Goal: Check status: Check status

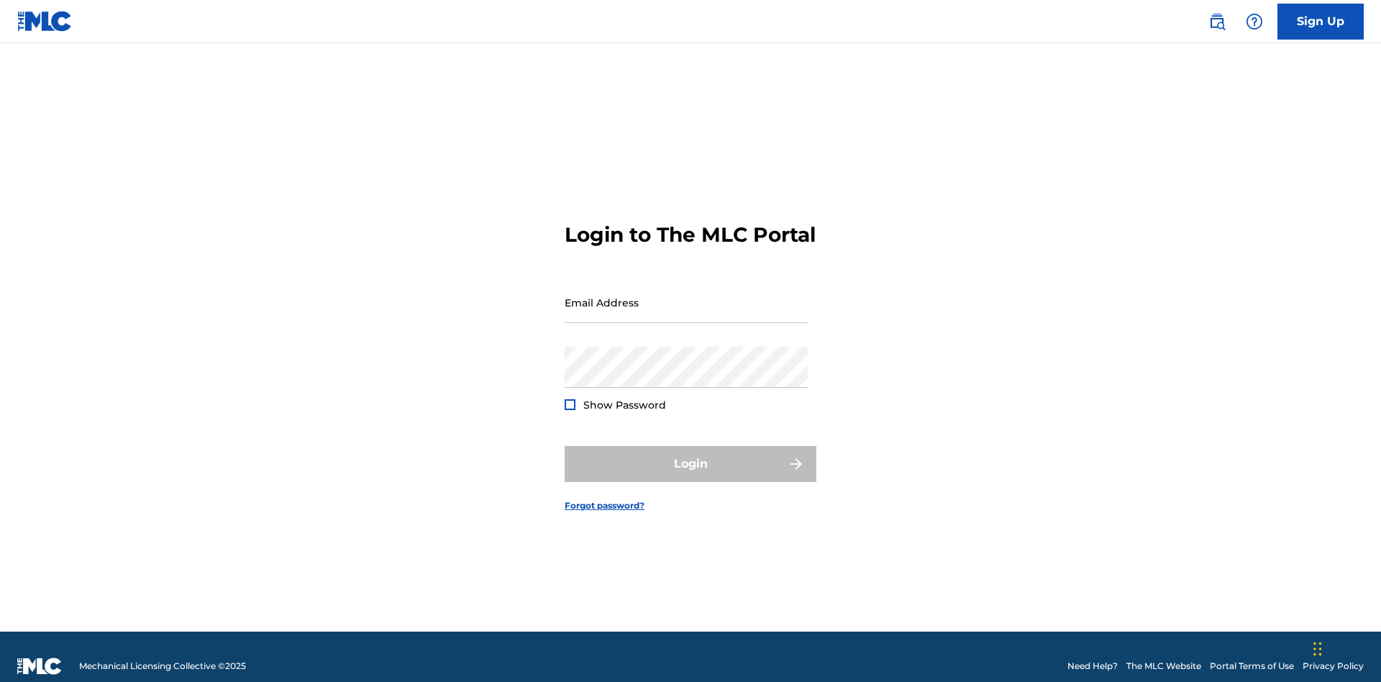
scroll to position [19, 0]
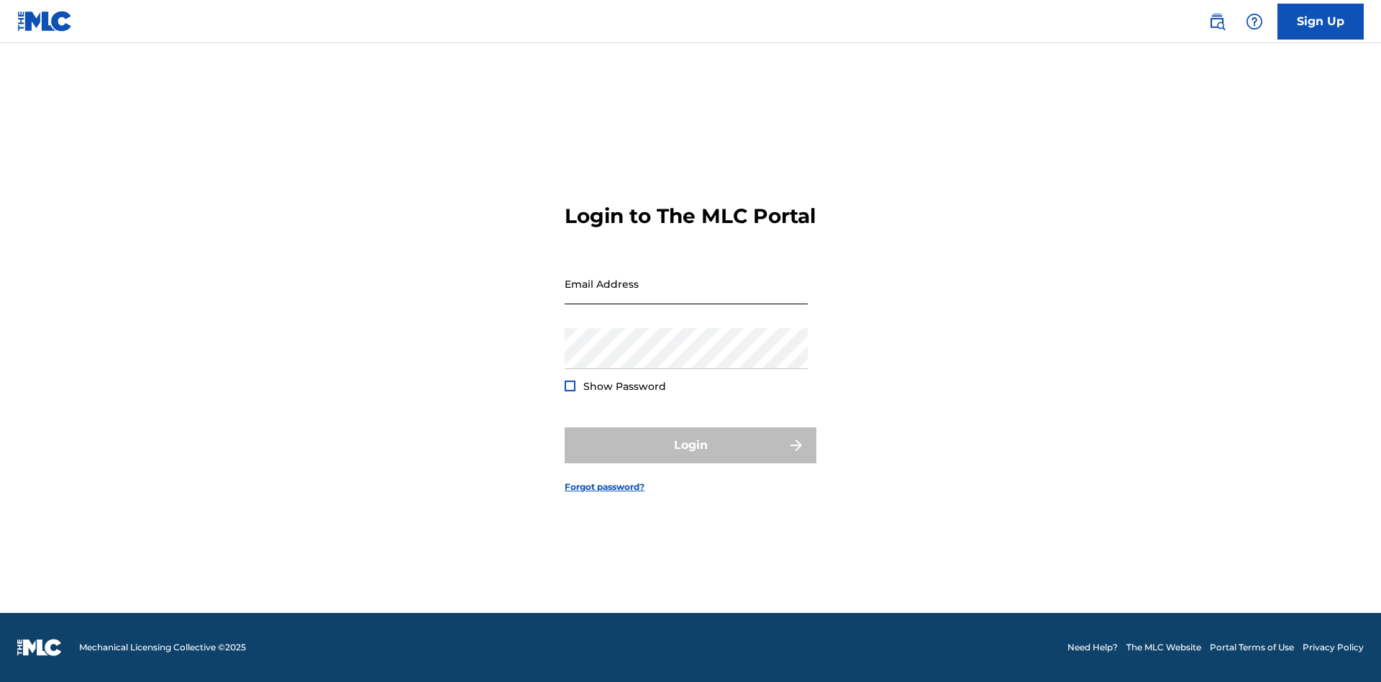
click at [686, 296] on input "Email Address" at bounding box center [686, 283] width 243 height 41
type input "[EMAIL_ADDRESS][DOMAIN_NAME]"
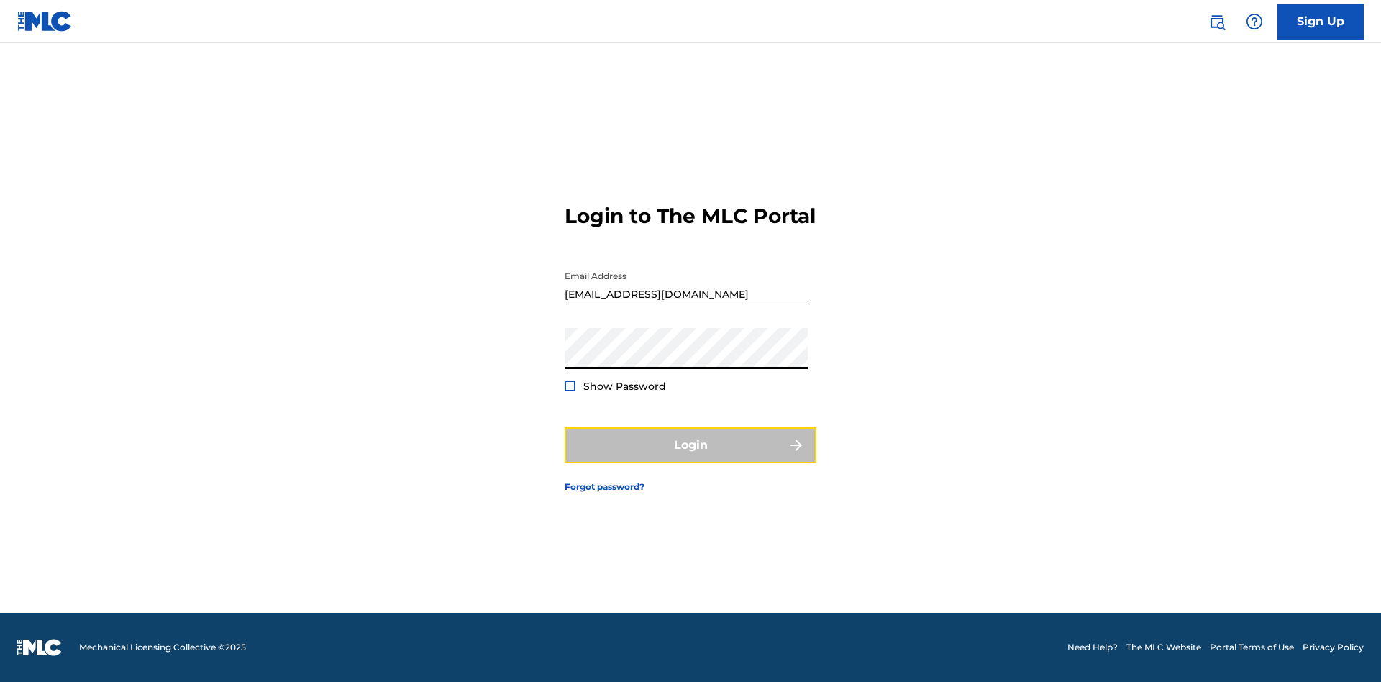
click at [691, 457] on button "Login" at bounding box center [691, 445] width 252 height 36
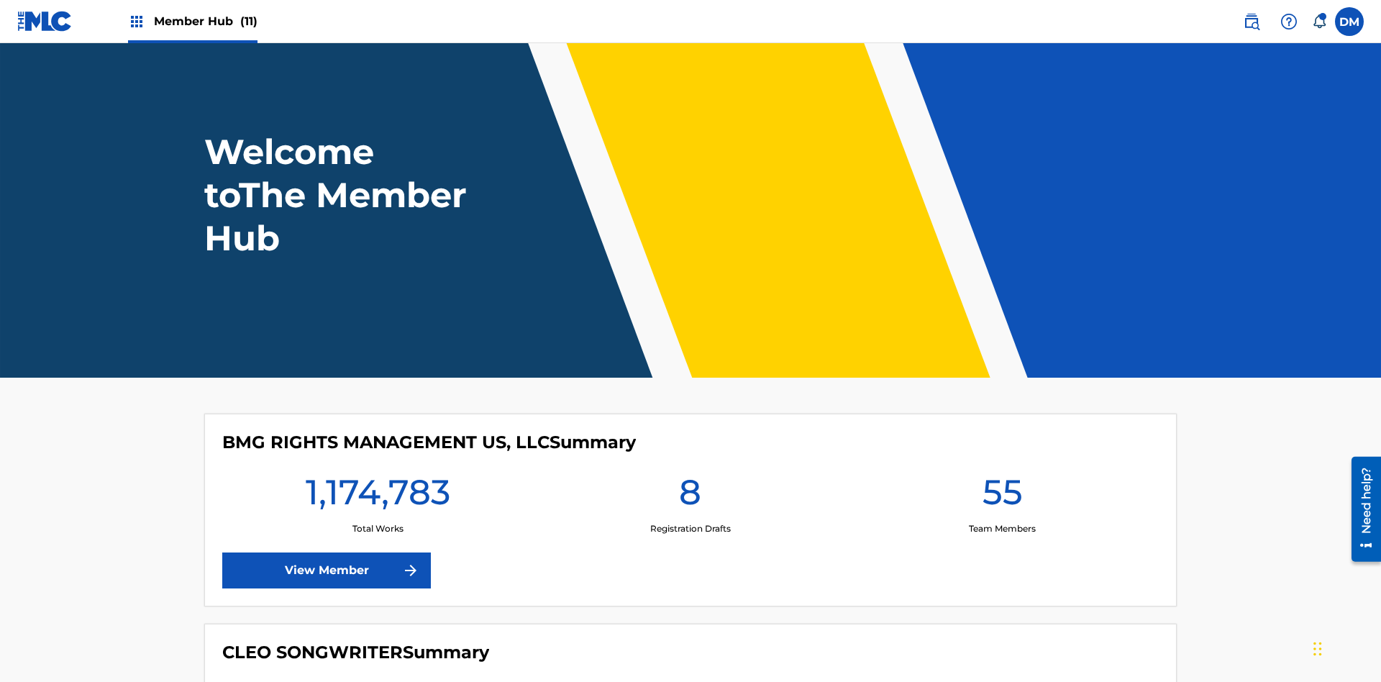
click at [205, 21] on span "Member Hub (11)" at bounding box center [206, 21] width 104 height 17
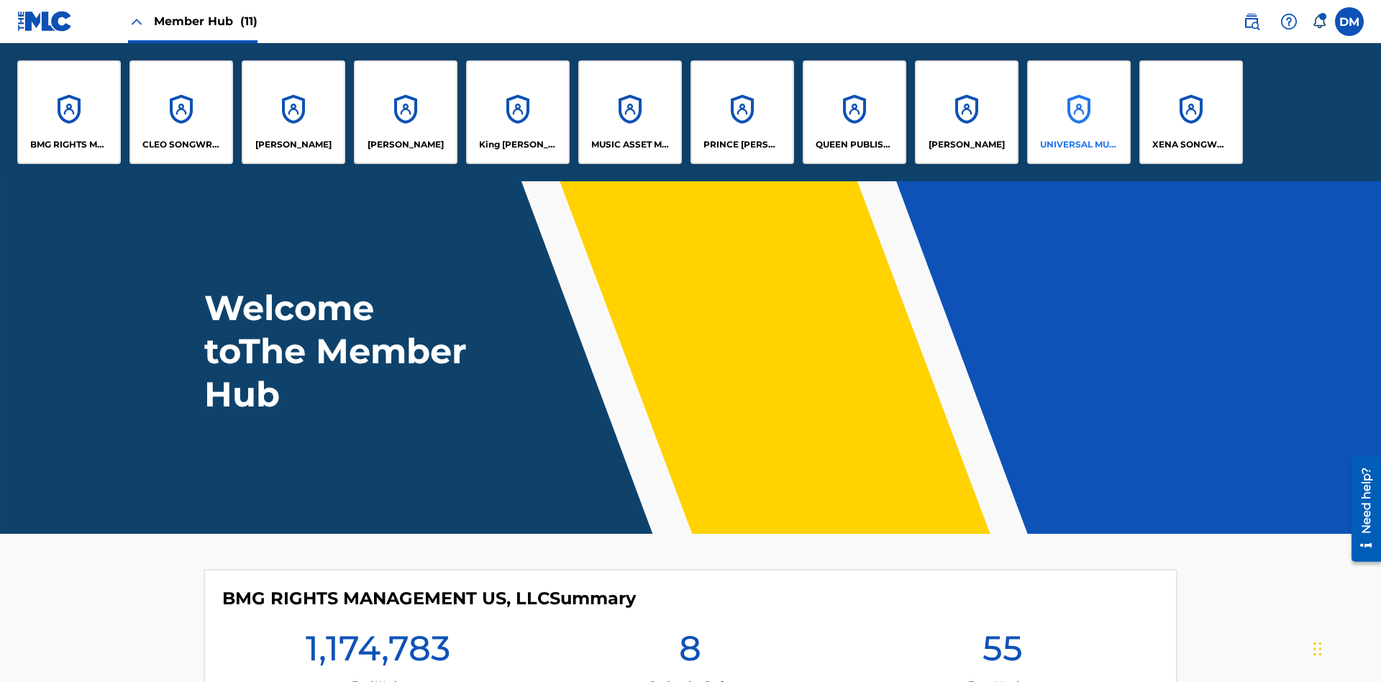
click at [1078, 145] on p "UNIVERSAL MUSIC PUB GROUP" at bounding box center [1079, 144] width 78 height 13
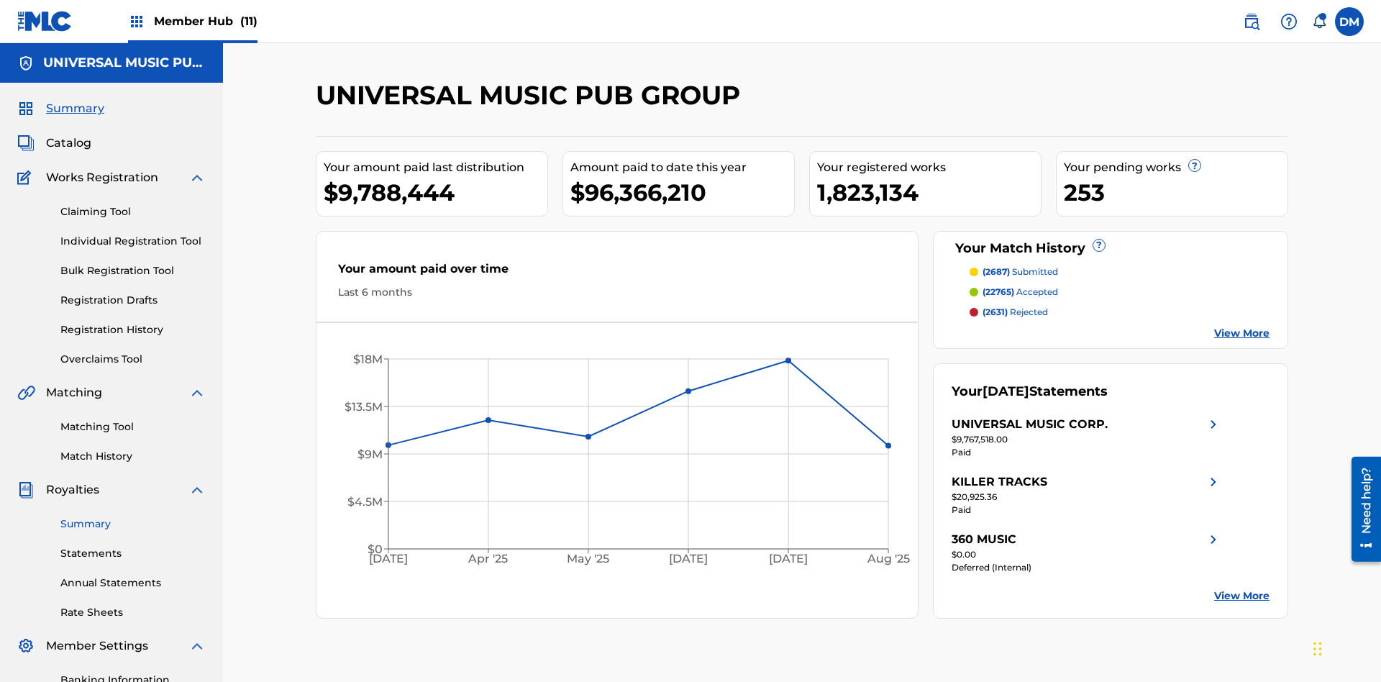
click at [133, 516] on link "Summary" at bounding box center [132, 523] width 145 height 15
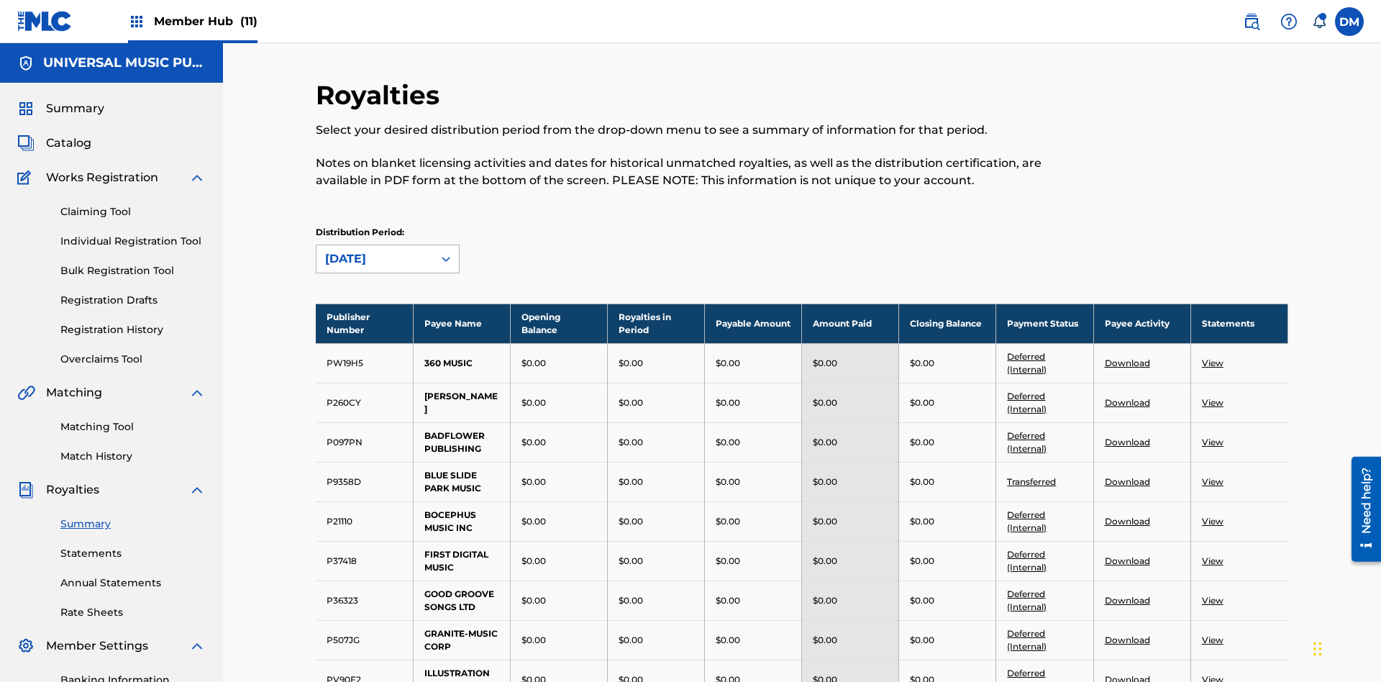
click at [375, 250] on div "[DATE]" at bounding box center [374, 258] width 99 height 17
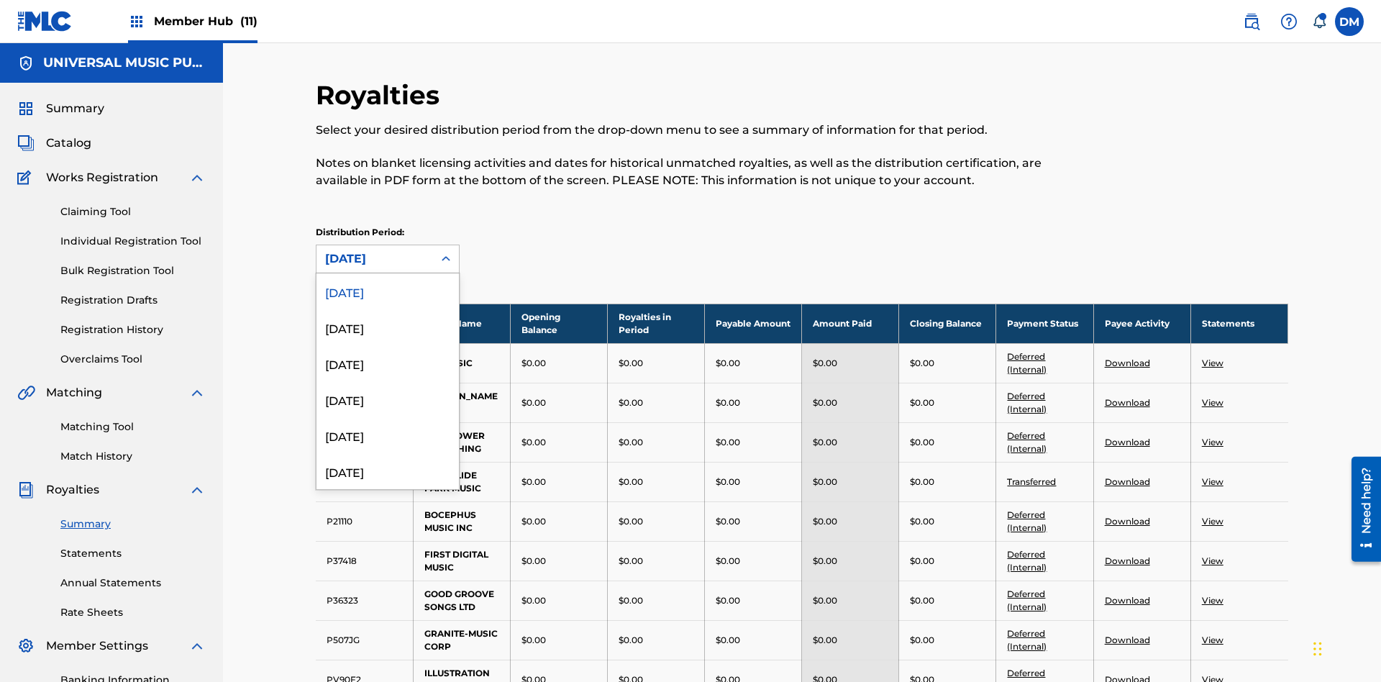
scroll to position [159, 0]
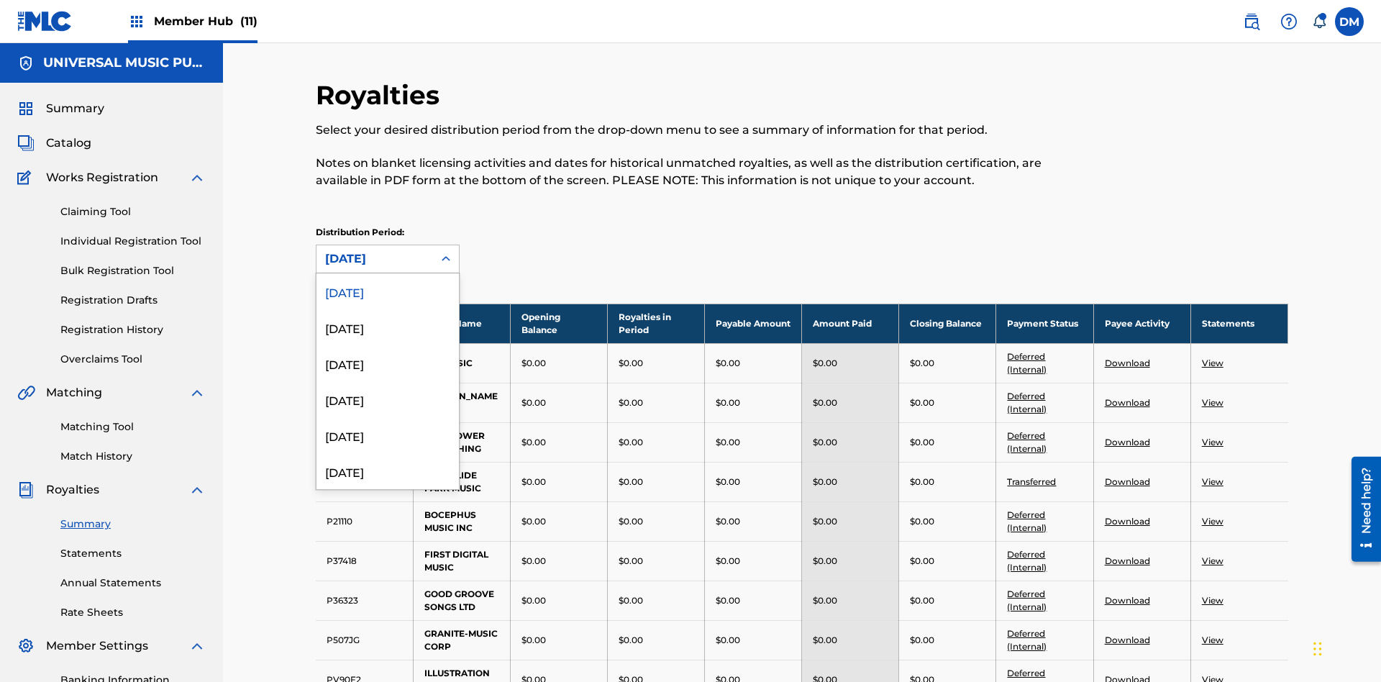
click at [375, 250] on div "[DATE]" at bounding box center [374, 258] width 99 height 17
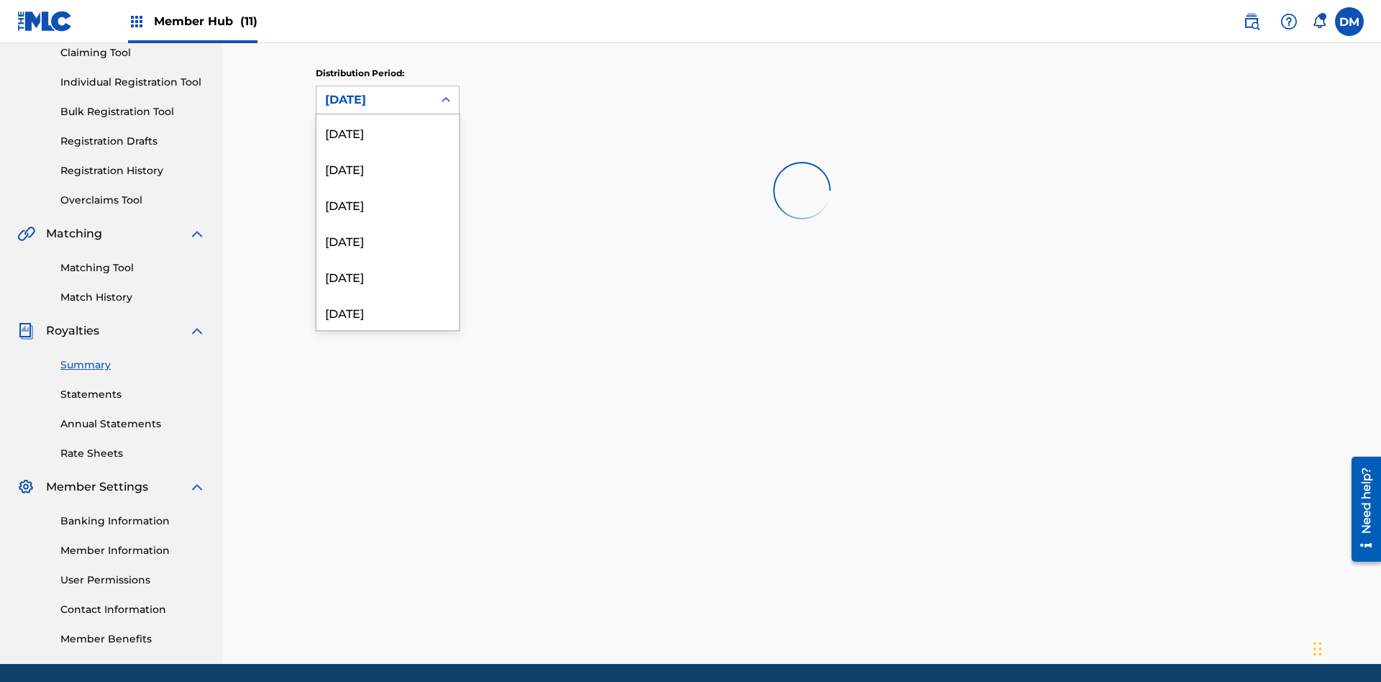
scroll to position [408, 0]
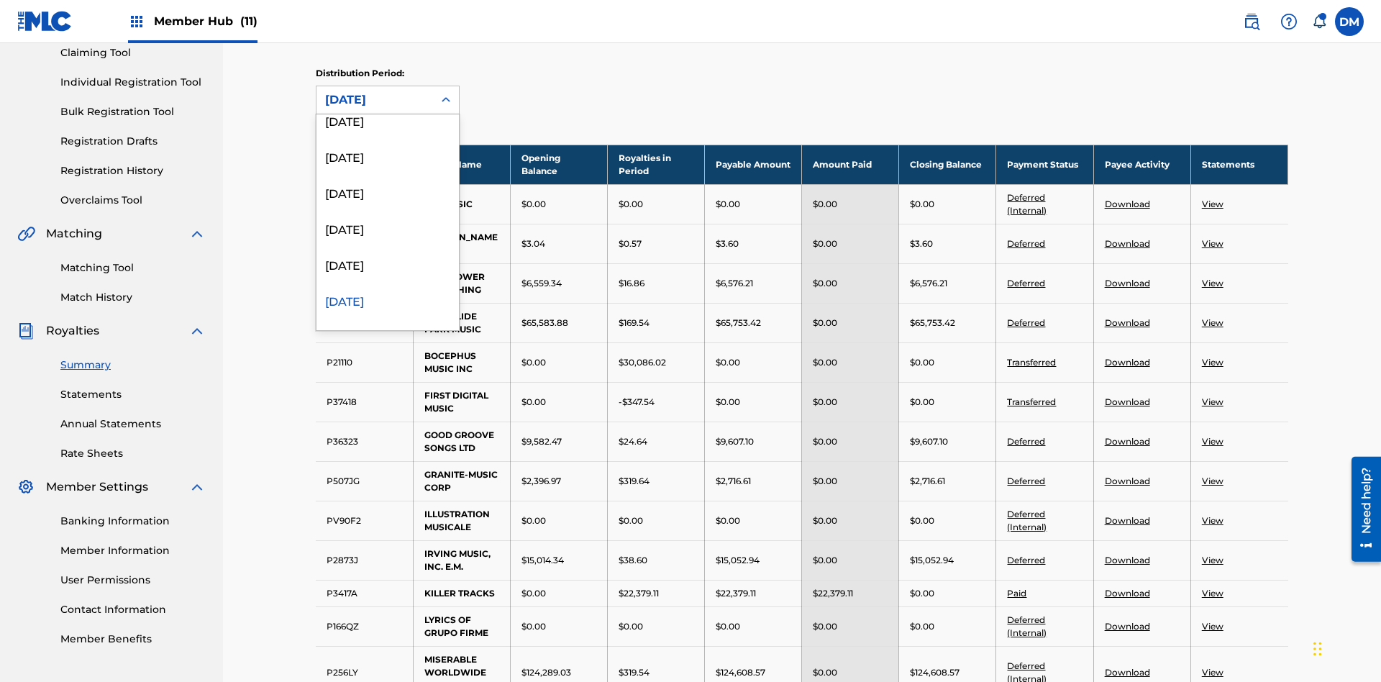
click at [388, 300] on div "[DATE]" at bounding box center [387, 300] width 142 height 36
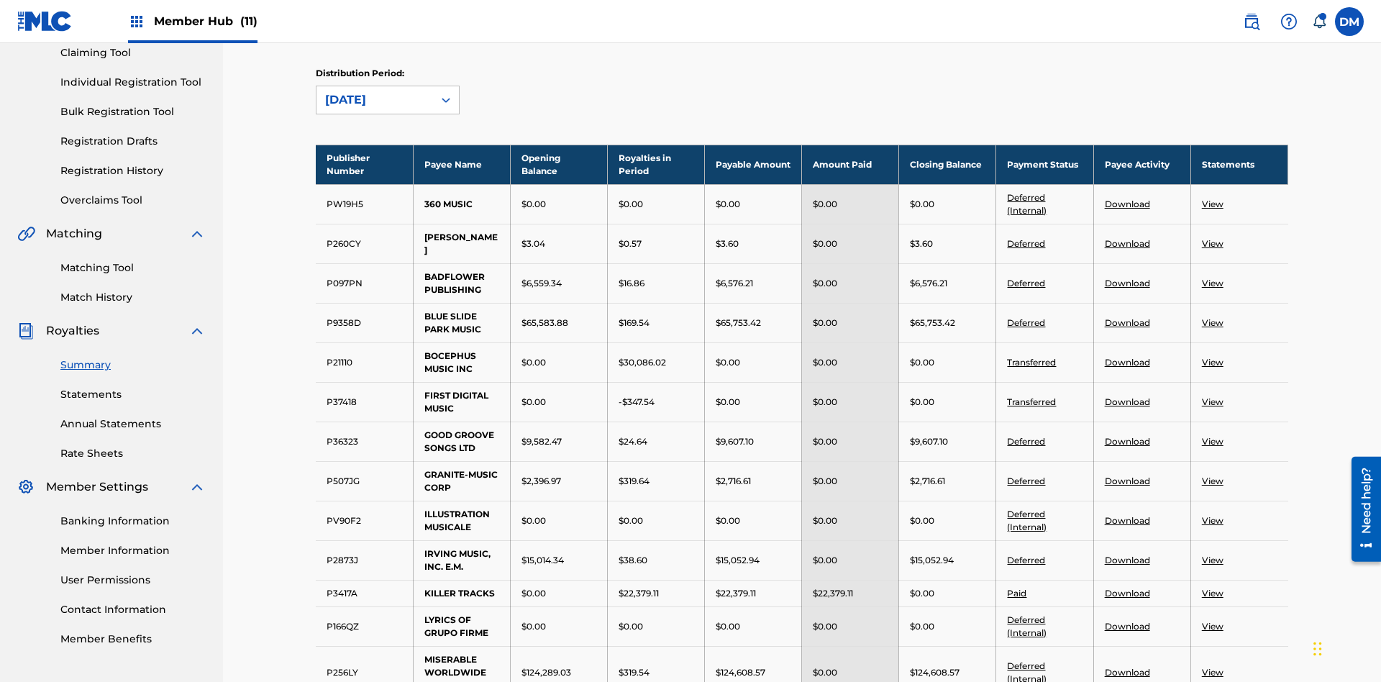
scroll to position [1501, 0]
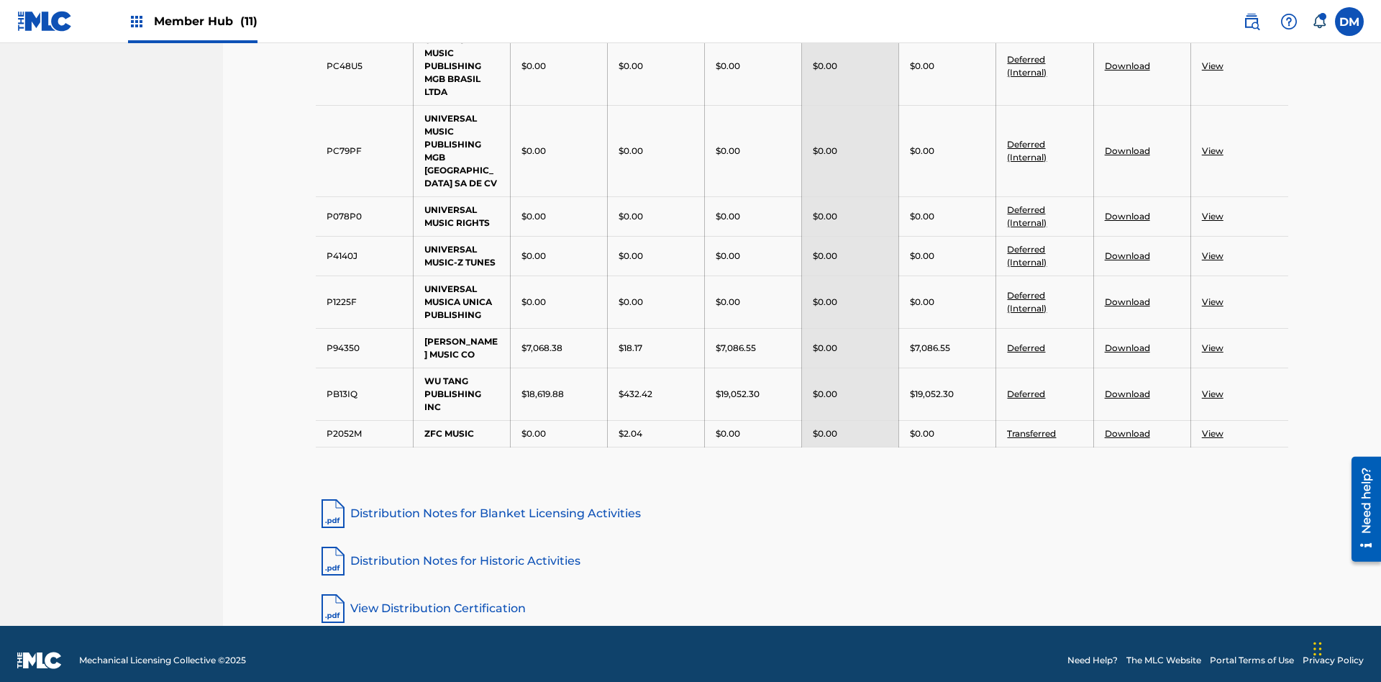
click at [802, 547] on link "Distribution Notes for Historic Activities" at bounding box center [802, 561] width 972 height 35
click at [802, 595] on link "View Distribution Certification" at bounding box center [802, 608] width 972 height 35
click at [388, 211] on div "[DATE]" at bounding box center [387, 193] width 142 height 36
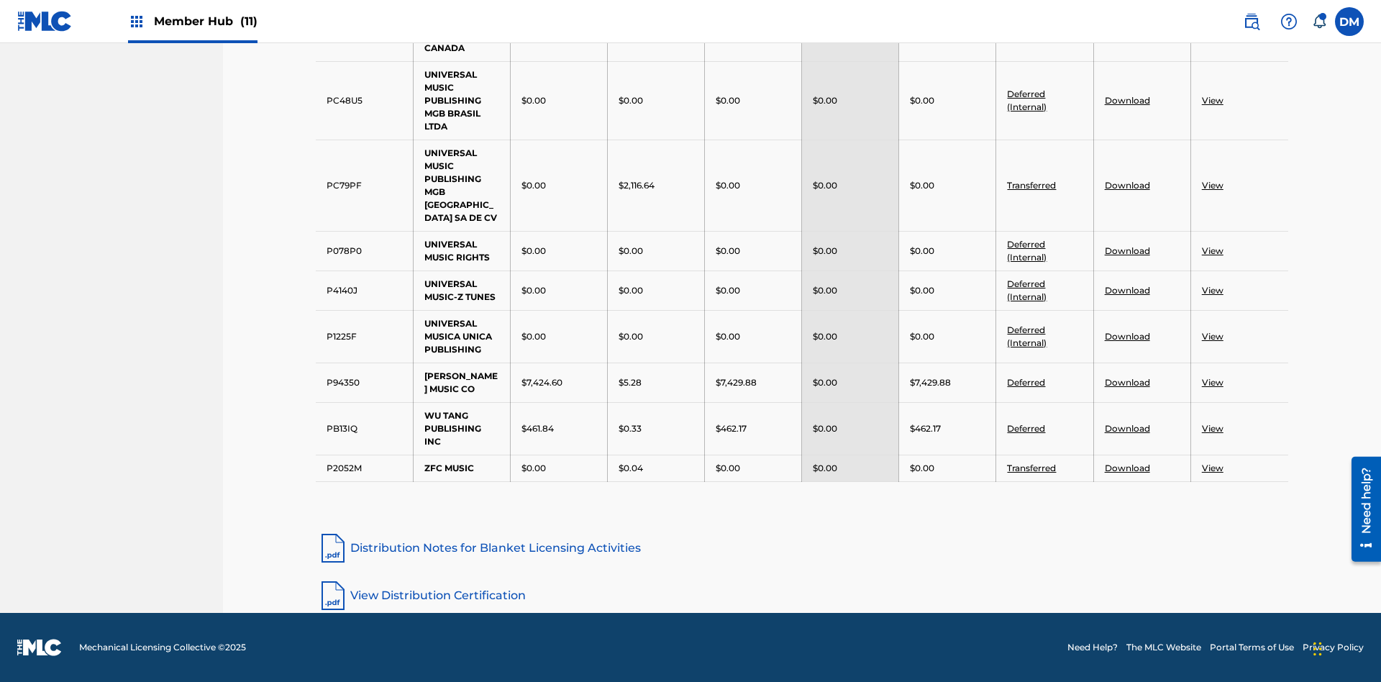
scroll to position [258, 0]
